Goal: Information Seeking & Learning: Check status

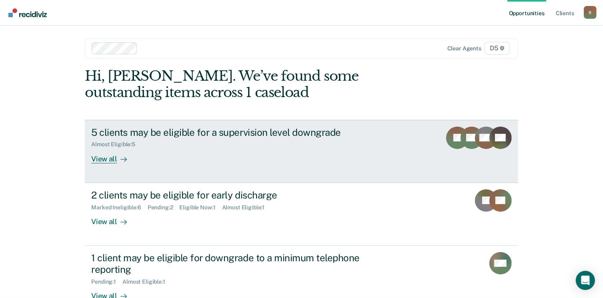
click at [109, 158] on div "View all" at bounding box center [113, 156] width 45 height 16
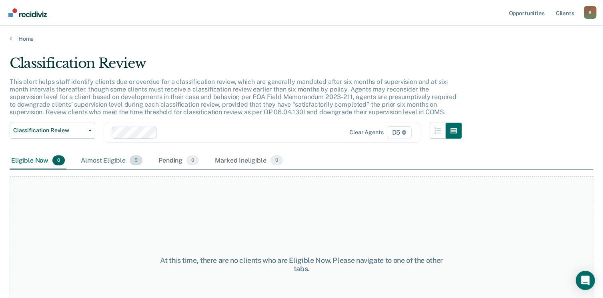
click at [112, 160] on div "Almost Eligible 5" at bounding box center [111, 161] width 65 height 18
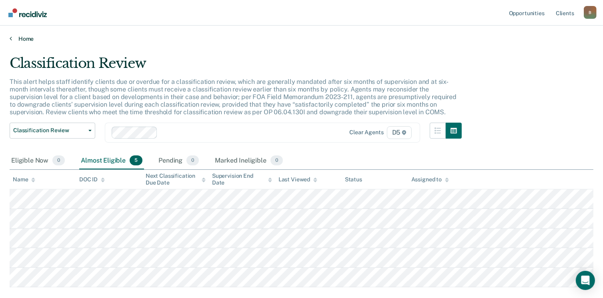
click at [12, 38] on link "Home" at bounding box center [301, 38] width 583 height 7
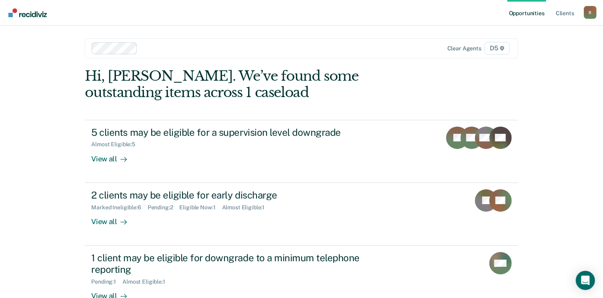
scroll to position [40, 0]
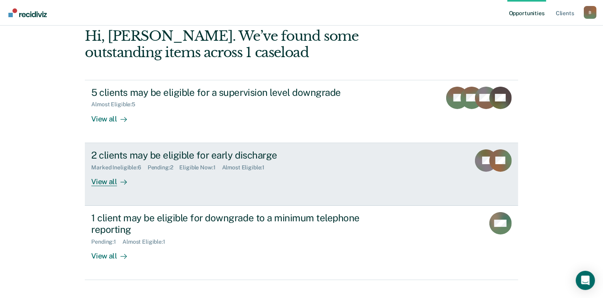
click at [189, 166] on div "Eligible Now : 1" at bounding box center [201, 167] width 42 height 7
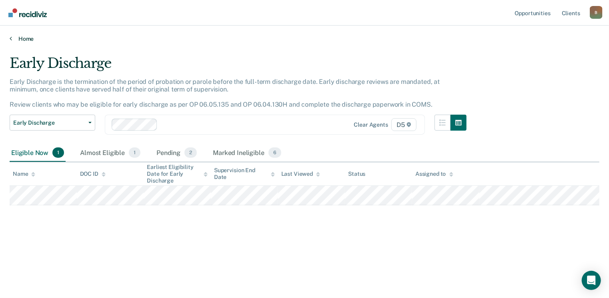
click at [10, 38] on icon at bounding box center [11, 38] width 2 height 6
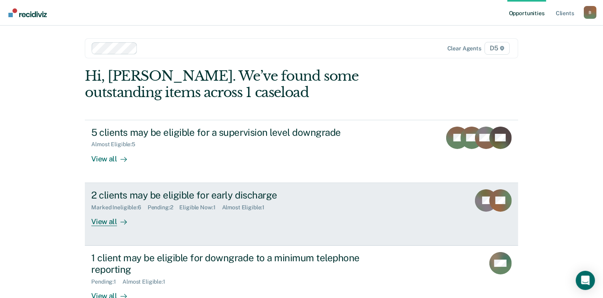
click at [161, 208] on div "Pending : 2" at bounding box center [164, 207] width 32 height 7
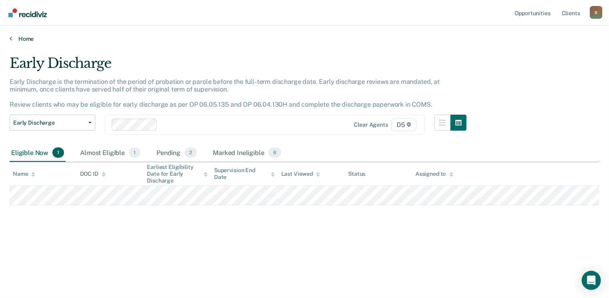
click at [10, 36] on icon at bounding box center [11, 38] width 2 height 6
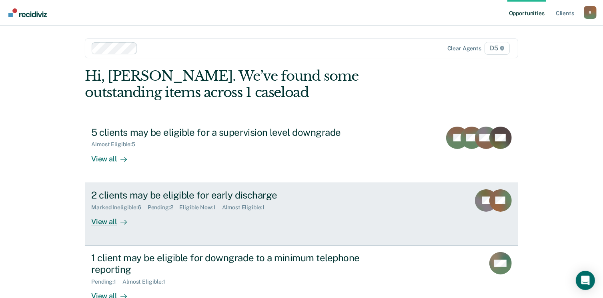
click at [234, 209] on div "Almost Eligible : 1" at bounding box center [246, 207] width 49 height 7
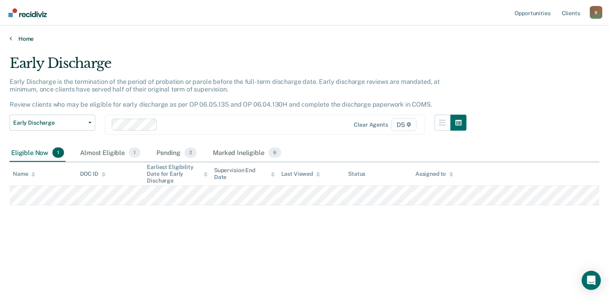
click at [11, 38] on icon at bounding box center [11, 38] width 2 height 6
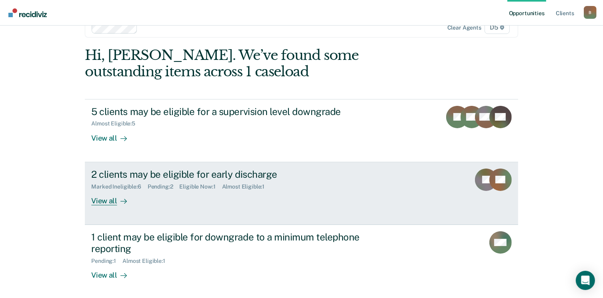
scroll to position [40, 0]
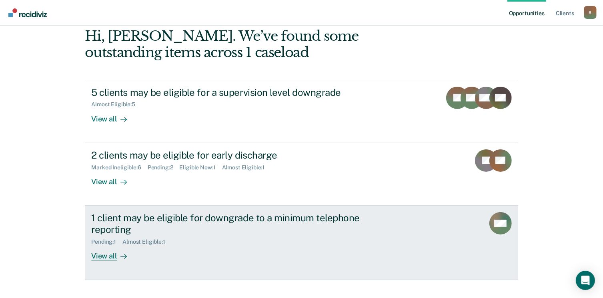
click at [146, 244] on div "Almost Eligible : 1" at bounding box center [146, 242] width 49 height 7
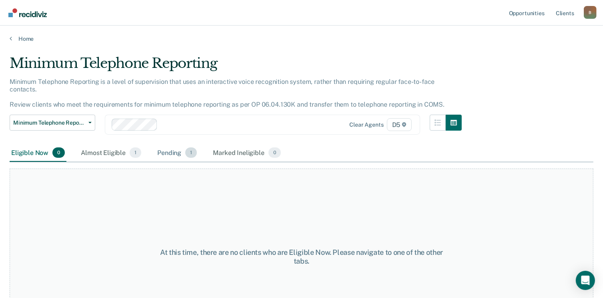
click at [167, 146] on div "Pending 1" at bounding box center [177, 153] width 43 height 18
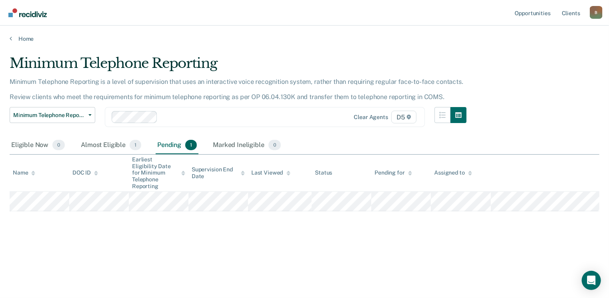
click at [8, 35] on div "Home" at bounding box center [304, 34] width 609 height 17
click at [11, 37] on icon at bounding box center [11, 38] width 2 height 6
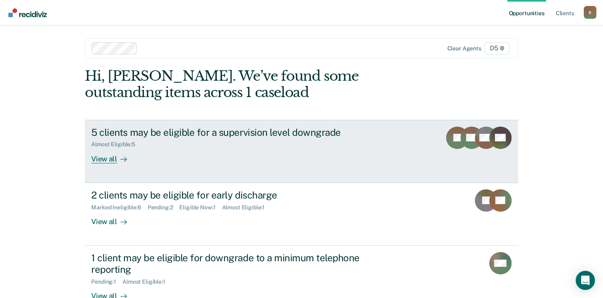
click at [111, 160] on div "View all" at bounding box center [113, 156] width 45 height 16
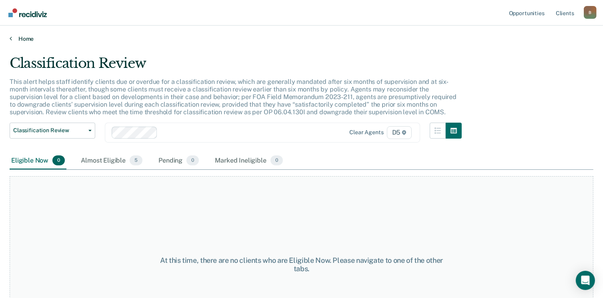
click at [11, 37] on icon at bounding box center [11, 38] width 2 height 6
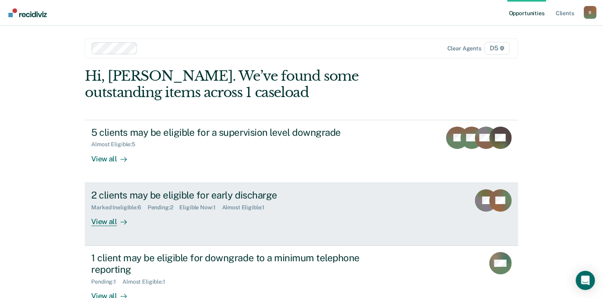
click at [118, 198] on div "2 clients may be eligible for early discharge" at bounding box center [231, 196] width 281 height 12
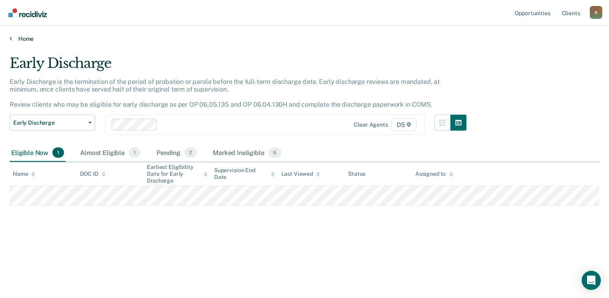
click at [13, 39] on link "Home" at bounding box center [304, 38] width 589 height 7
